Goal: Task Accomplishment & Management: Manage account settings

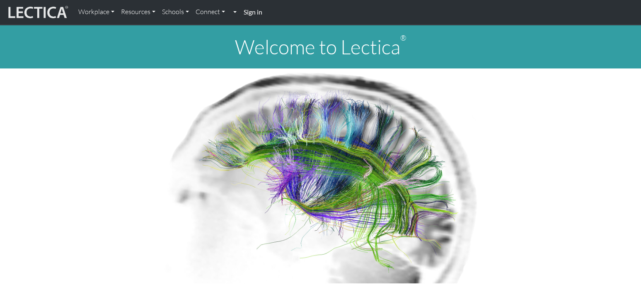
click at [233, 14] on link at bounding box center [234, 11] width 12 height 17
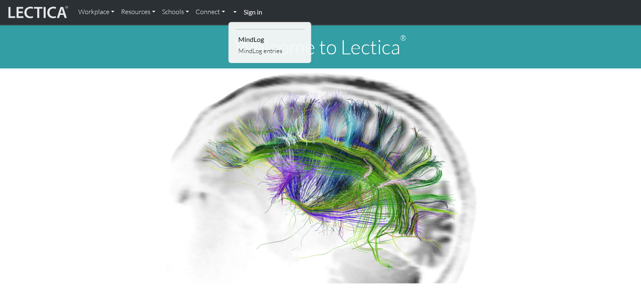
click at [234, 14] on link at bounding box center [234, 11] width 12 height 17
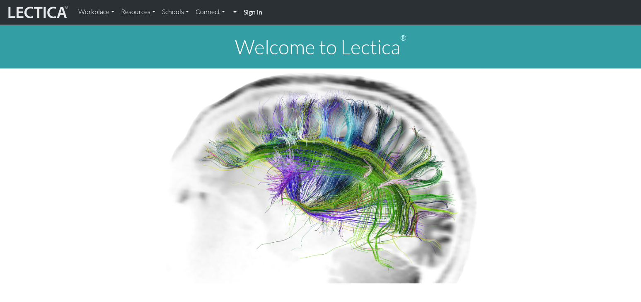
click at [239, 13] on link at bounding box center [234, 11] width 12 height 17
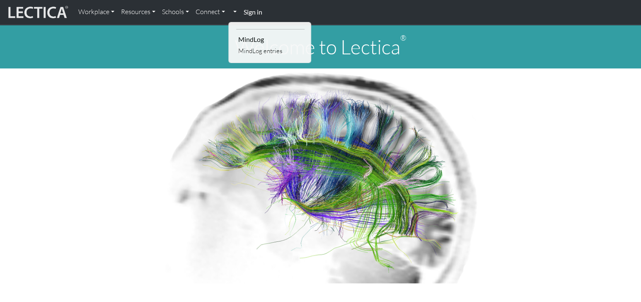
click at [299, 14] on div "Workplace Assessments Why LectaTests? About LectaTests Leadership Leader develo…" at bounding box center [358, 12] width 566 height 18
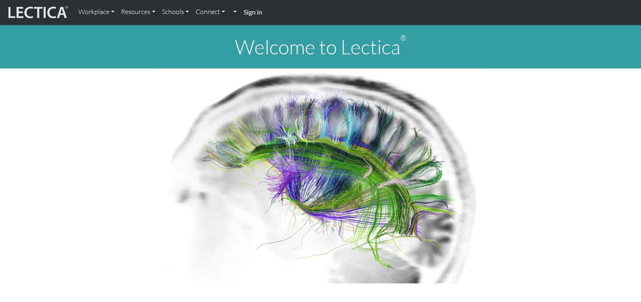
click at [259, 14] on strong "Sign in" at bounding box center [252, 12] width 19 height 8
click at [208, 15] on link "Connect" at bounding box center [210, 11] width 36 height 17
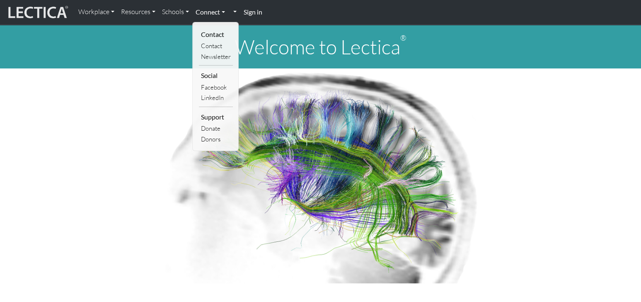
click at [208, 15] on link "Connect" at bounding box center [210, 11] width 36 height 17
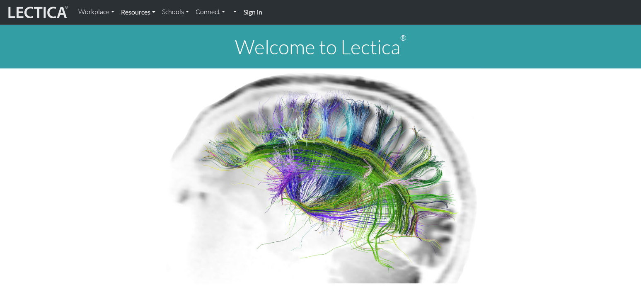
click at [138, 14] on link "Resources" at bounding box center [138, 11] width 41 height 17
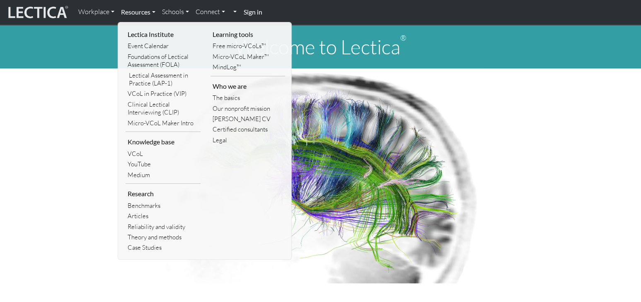
click at [136, 14] on link "Resources" at bounding box center [138, 11] width 41 height 17
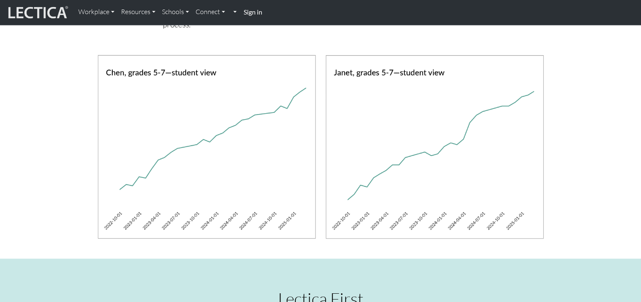
click at [410, 167] on img at bounding box center [435, 147] width 218 height 184
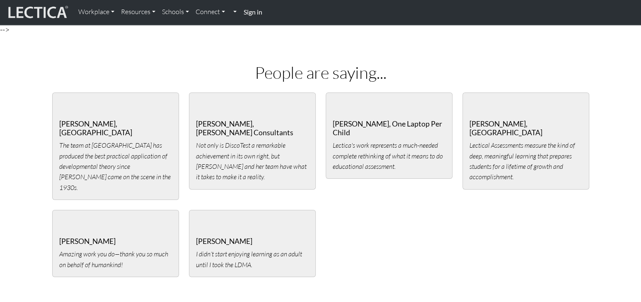
scroll to position [1974, 0]
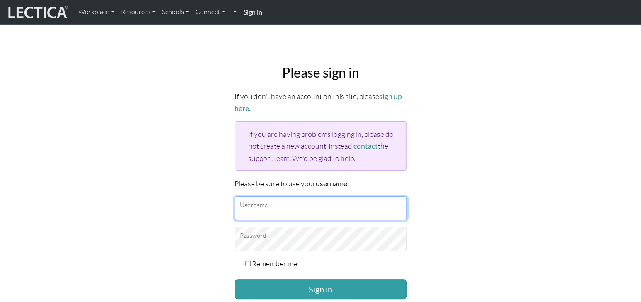
click at [331, 206] on input "Username" at bounding box center [321, 208] width 172 height 24
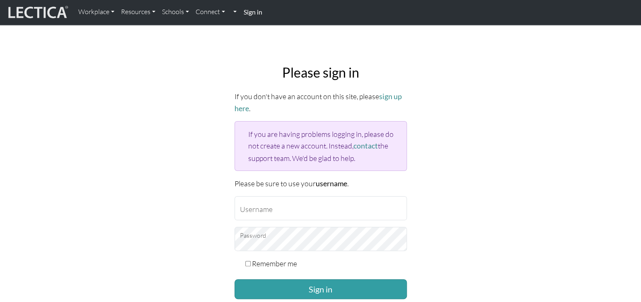
click at [135, 123] on div "Please sign in If you don't have an account on this site, please sign up here .…" at bounding box center [320, 197] width 547 height 279
